Goal: Task Accomplishment & Management: Use online tool/utility

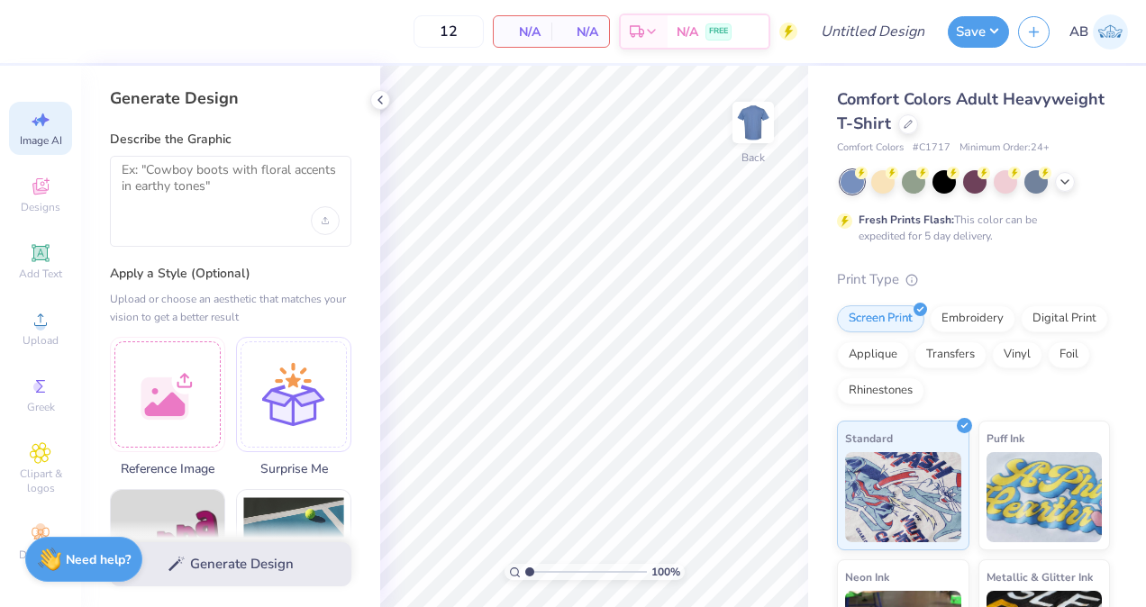
select select "4"
click at [38, 189] on icon at bounding box center [40, 186] width 16 height 16
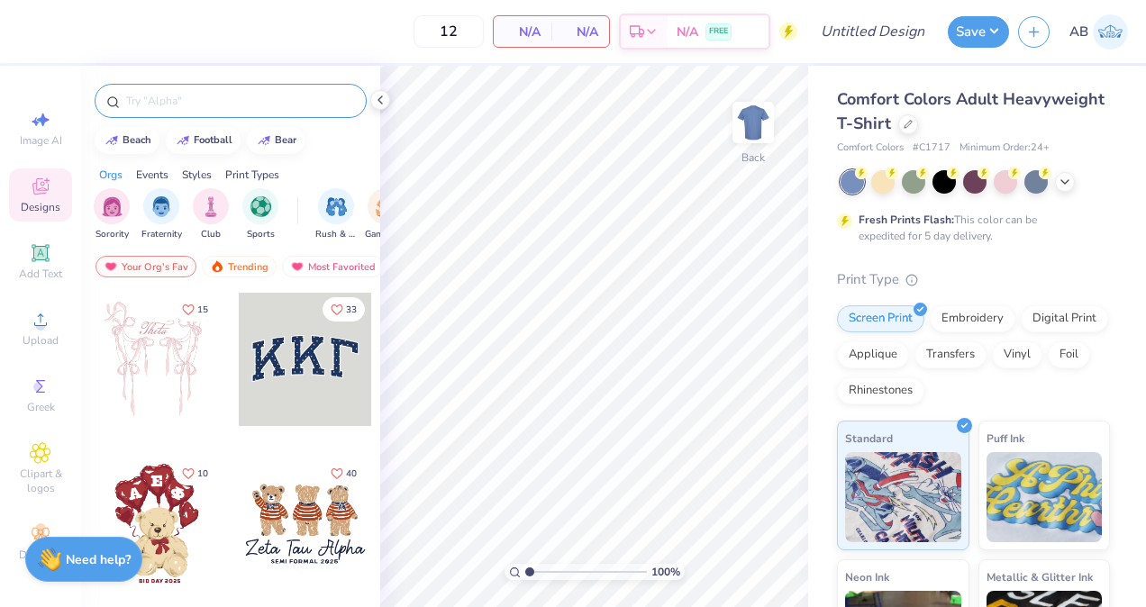
click at [194, 92] on input "text" at bounding box center [239, 101] width 231 height 18
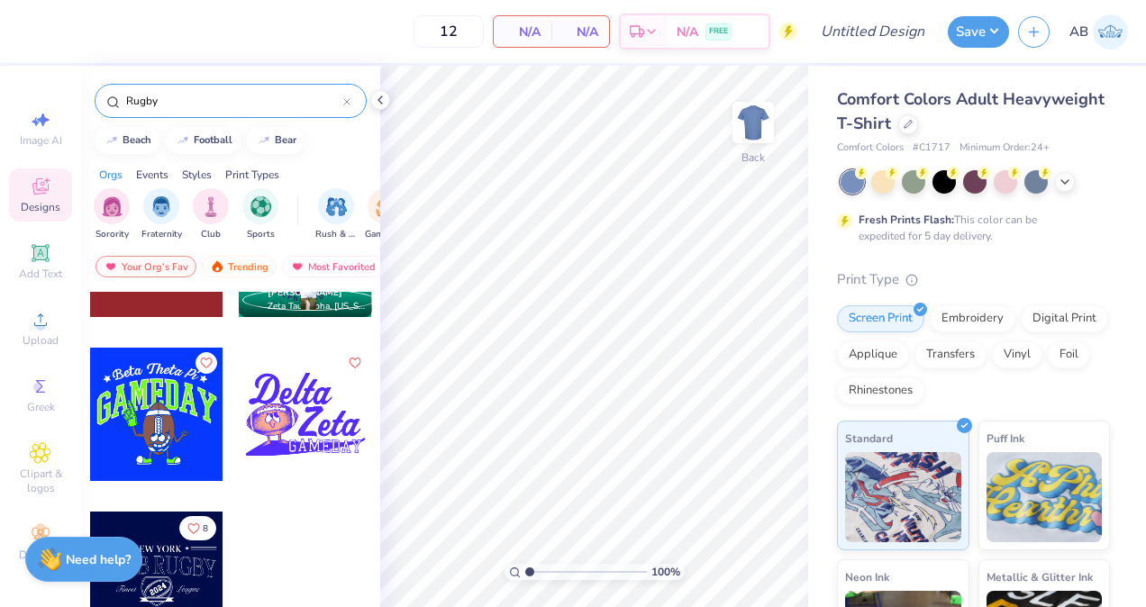
scroll to position [764, 0]
type input "Rugby"
click at [153, 577] on div at bounding box center [156, 579] width 133 height 133
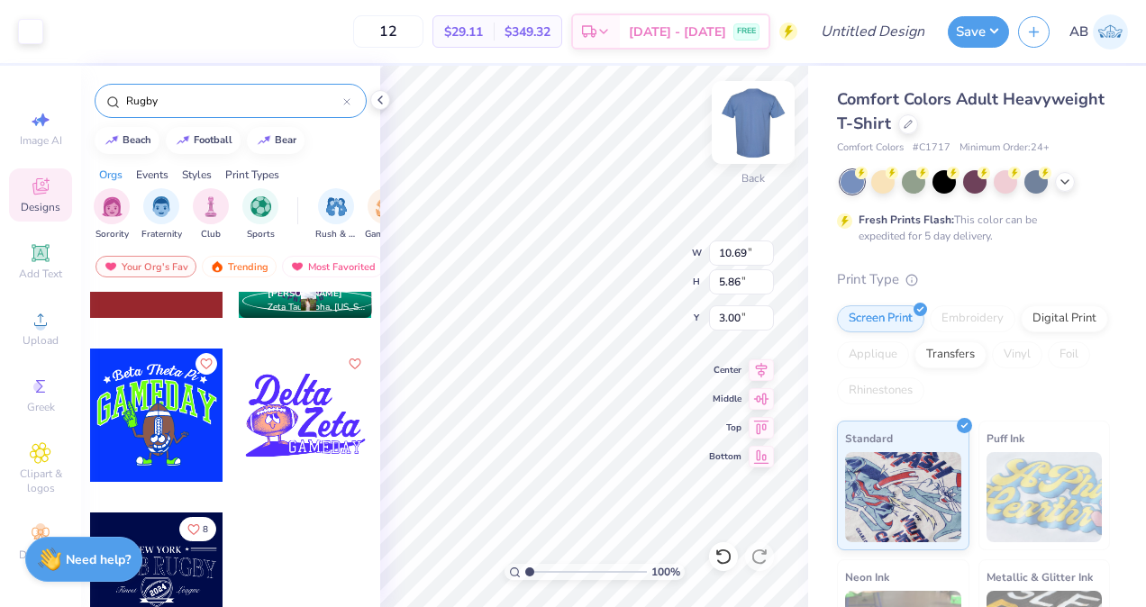
click at [735, 114] on img at bounding box center [753, 123] width 72 height 72
click at [761, 133] on img at bounding box center [753, 123] width 72 height 72
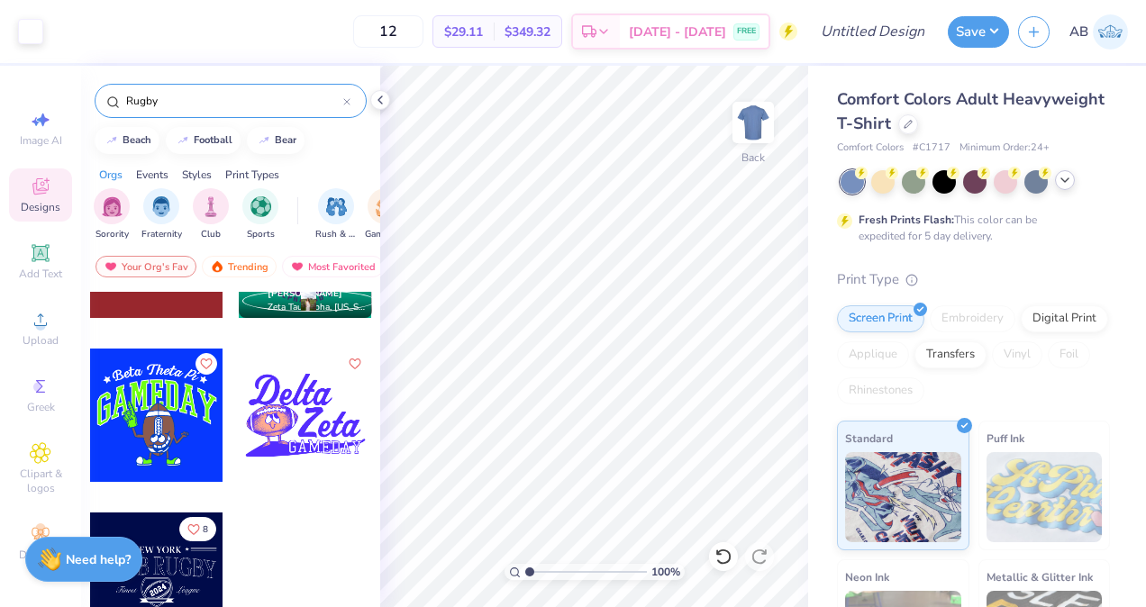
click at [1056, 178] on div at bounding box center [1065, 180] width 20 height 20
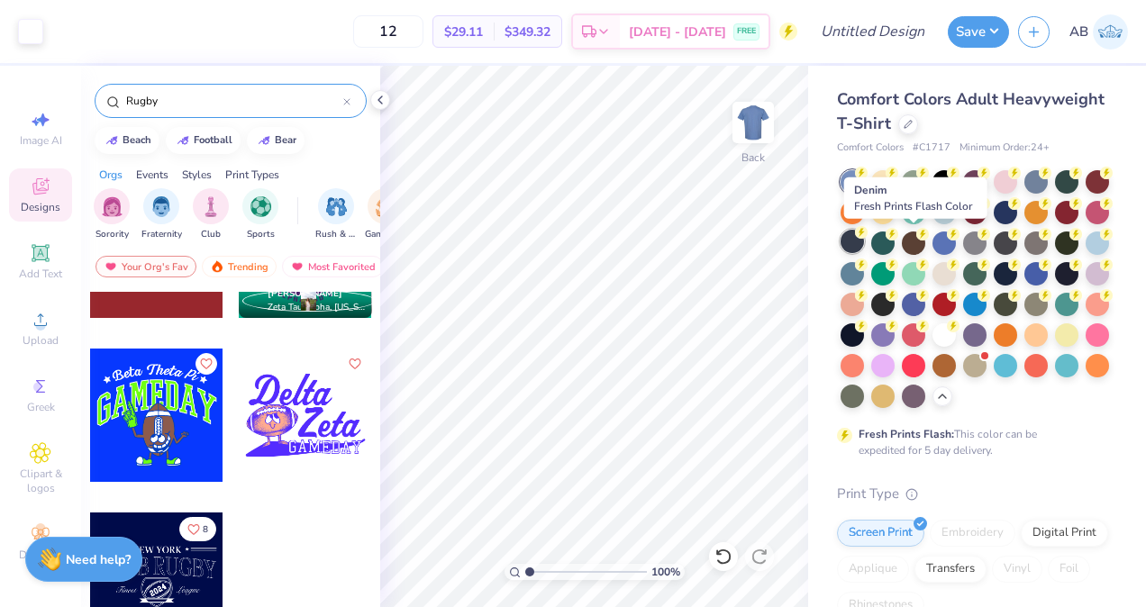
click at [864, 252] on div at bounding box center [852, 241] width 23 height 23
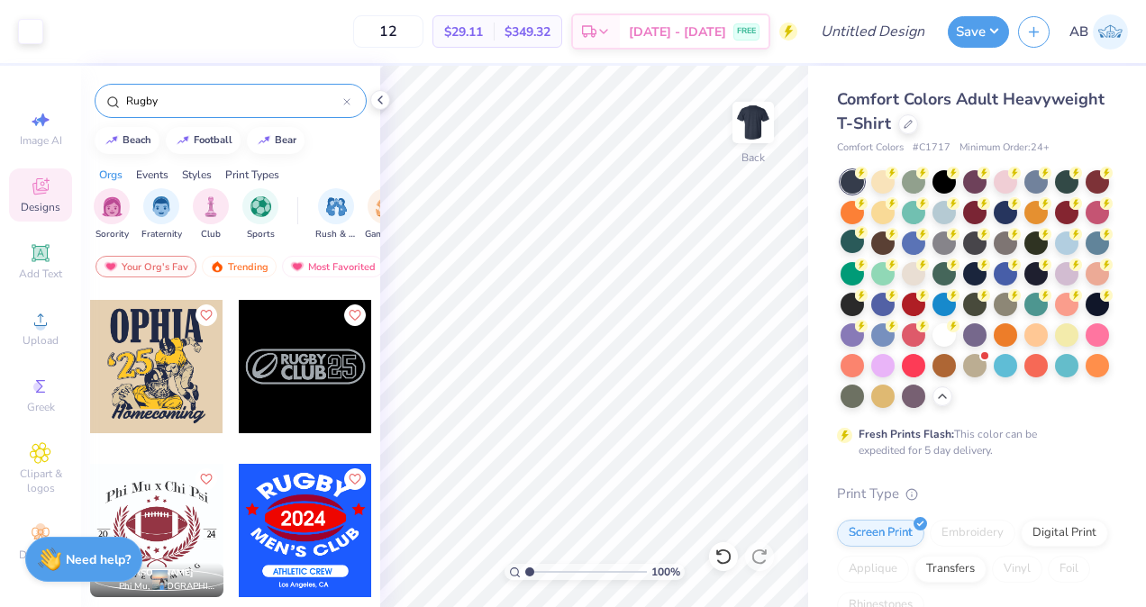
scroll to position [147, 0]
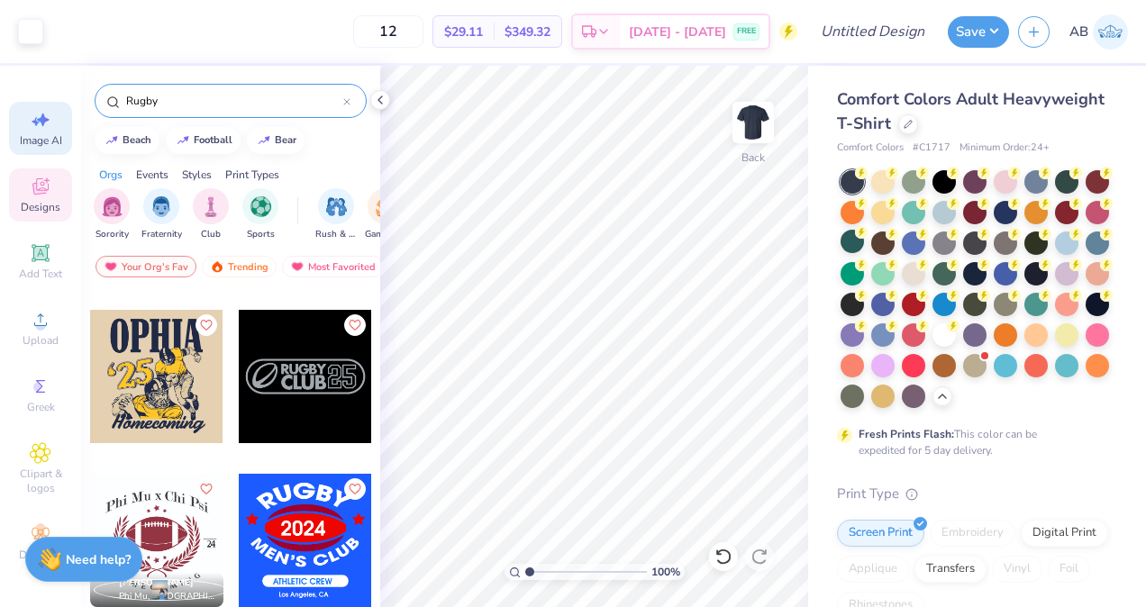
click at [32, 126] on icon at bounding box center [41, 120] width 22 height 22
select select "4"
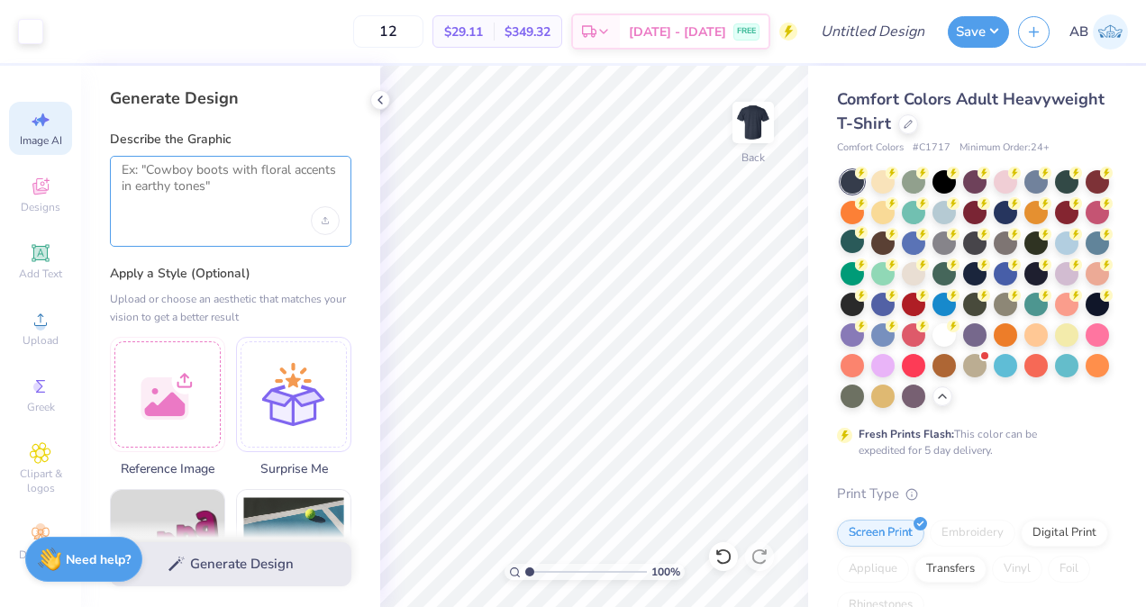
click at [187, 169] on textarea at bounding box center [231, 184] width 218 height 45
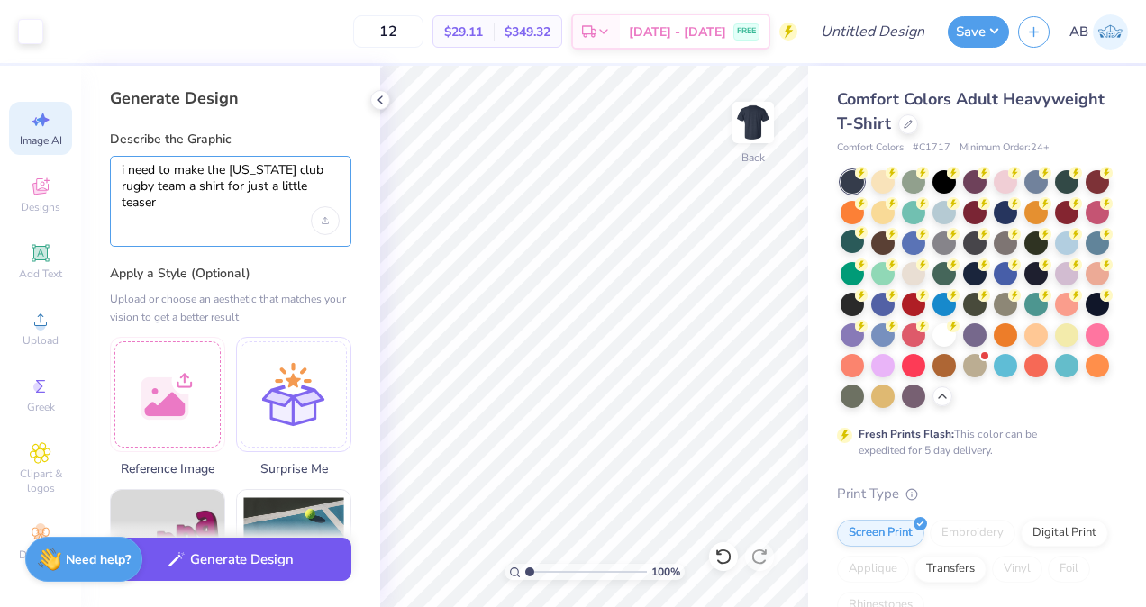
type textarea "i need to make the [US_STATE] club rugby team a shirt for just a little teaser"
click at [261, 573] on button "Generate Design" at bounding box center [231, 560] width 242 height 44
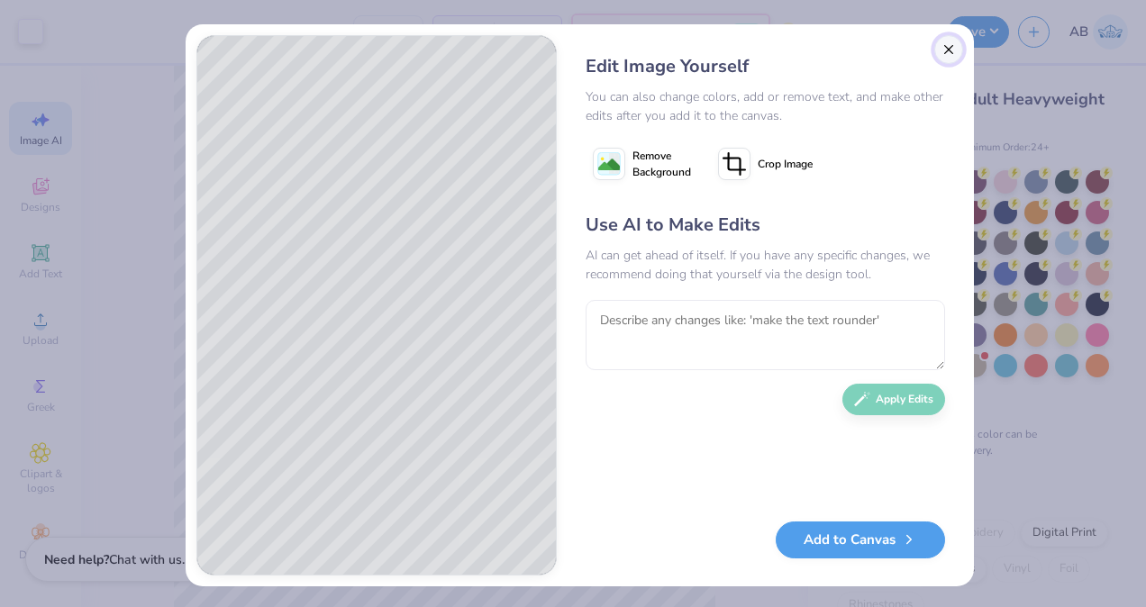
click at [935, 58] on button "Close" at bounding box center [949, 49] width 29 height 29
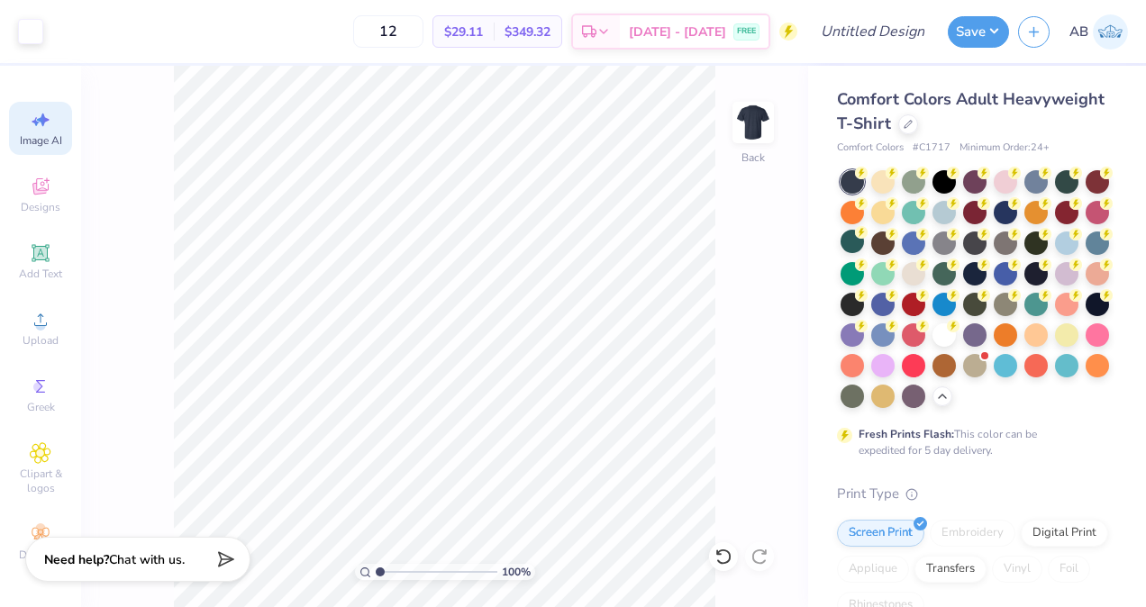
scroll to position [0, 40]
